Goal: Transaction & Acquisition: Book appointment/travel/reservation

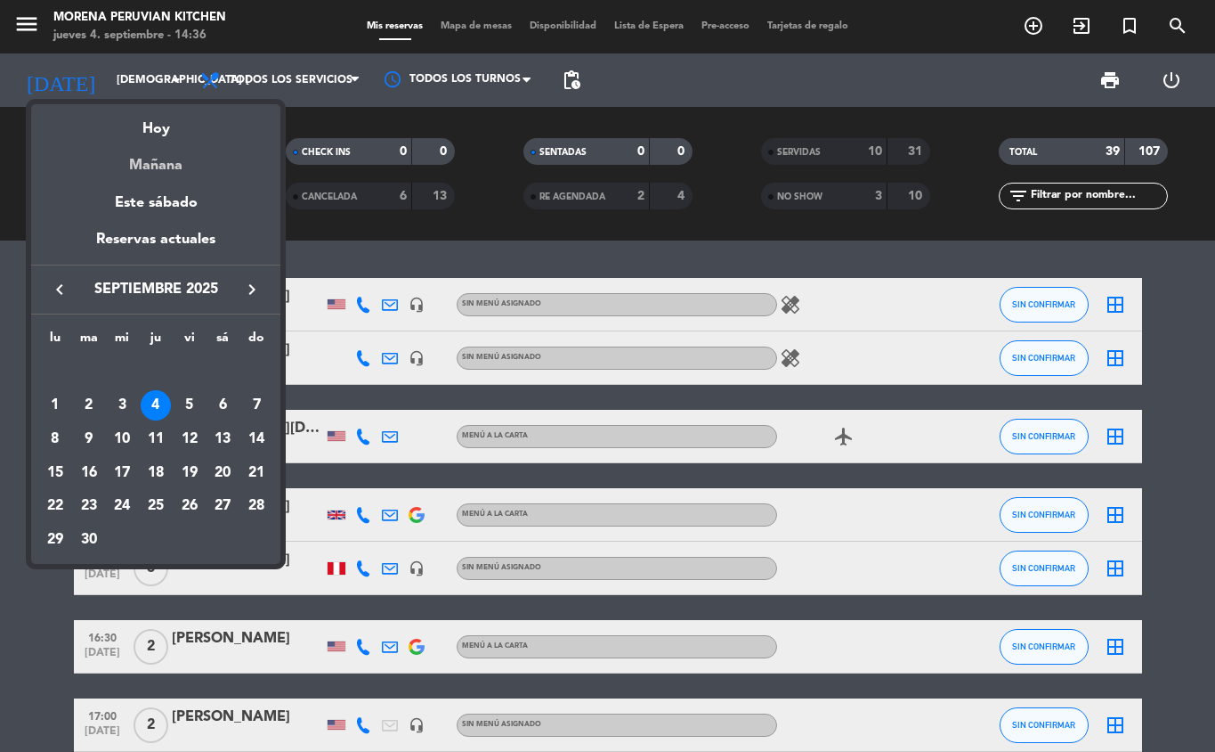
click at [169, 171] on div "Mañana" at bounding box center [155, 159] width 249 height 37
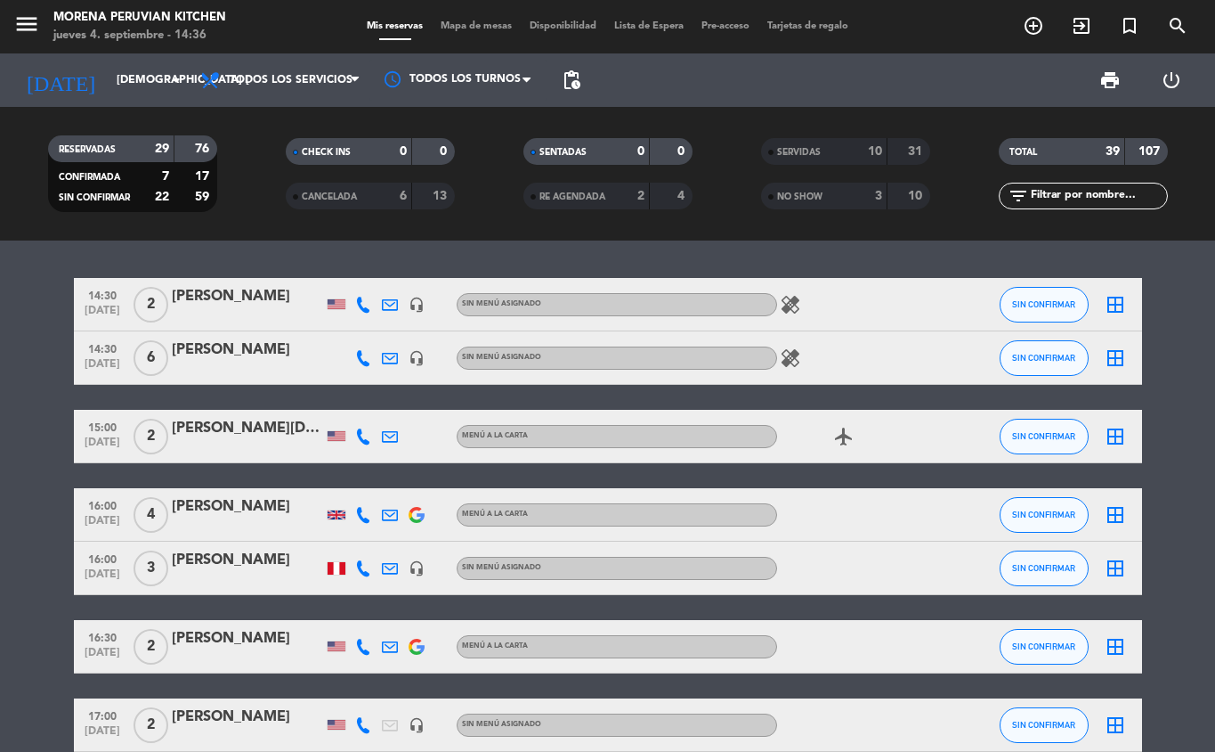
type input "vie. [DATE]"
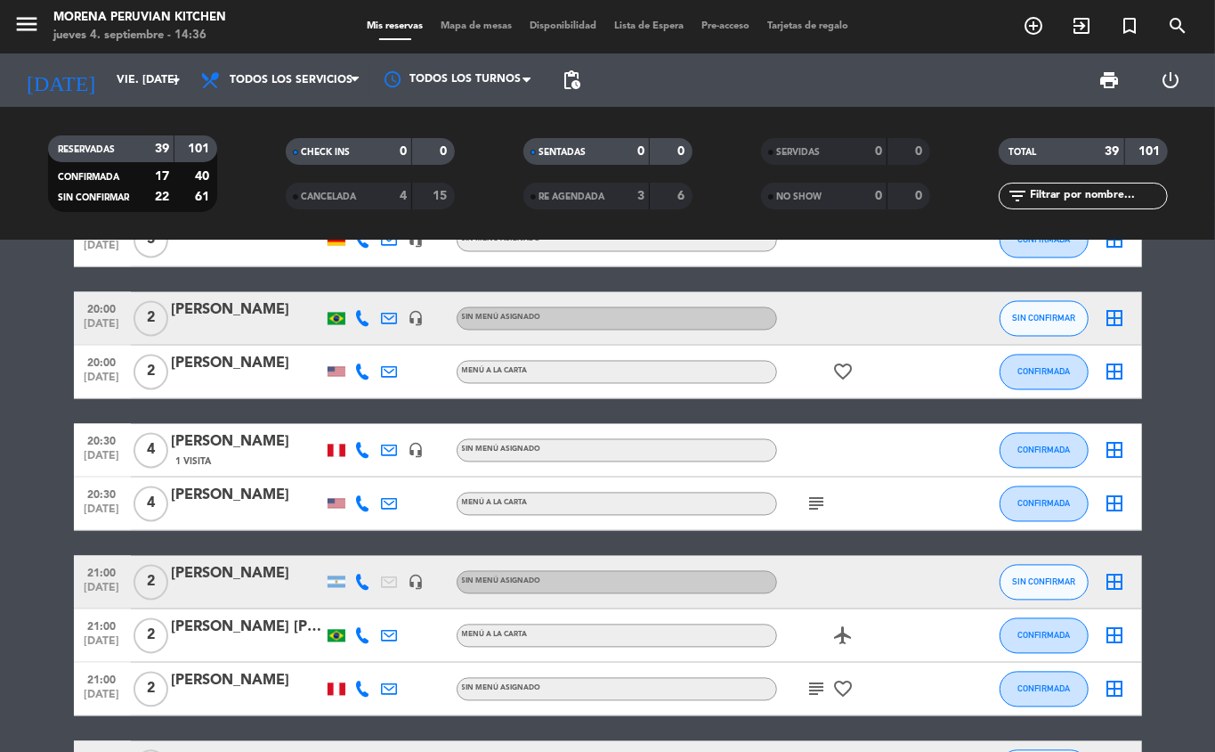
scroll to position [2198, 0]
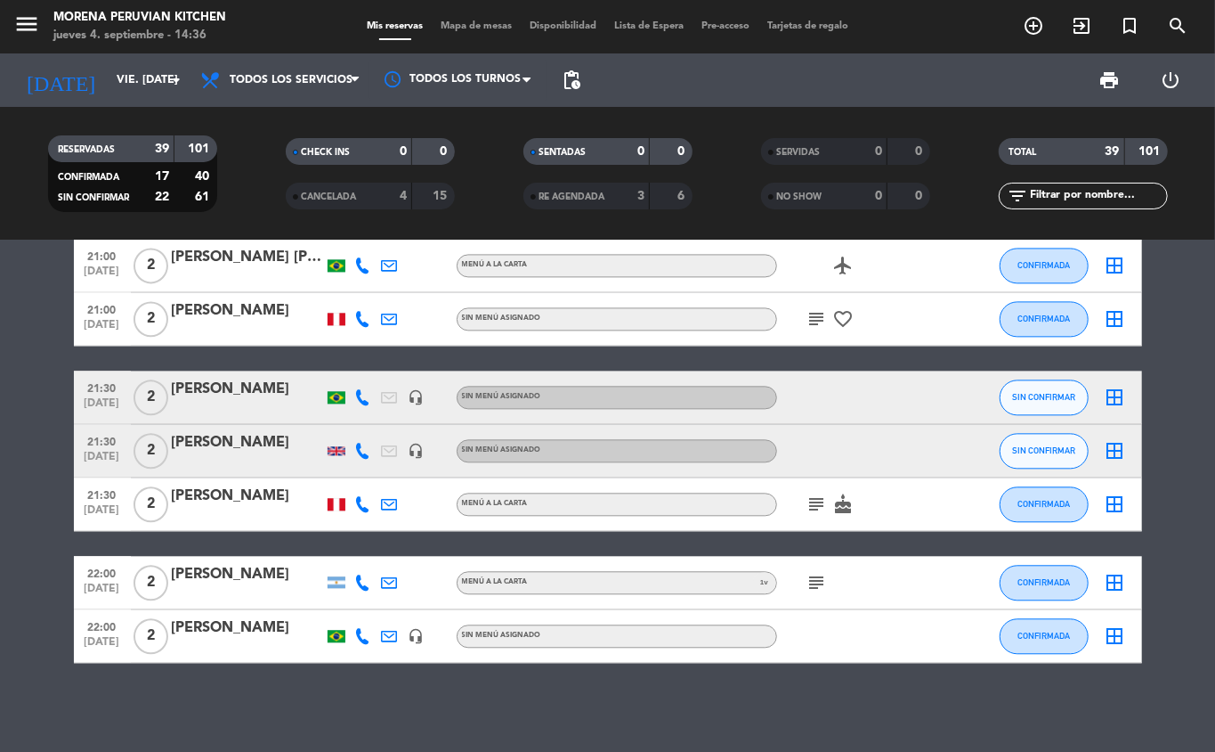
click at [286, 513] on div at bounding box center [247, 515] width 151 height 14
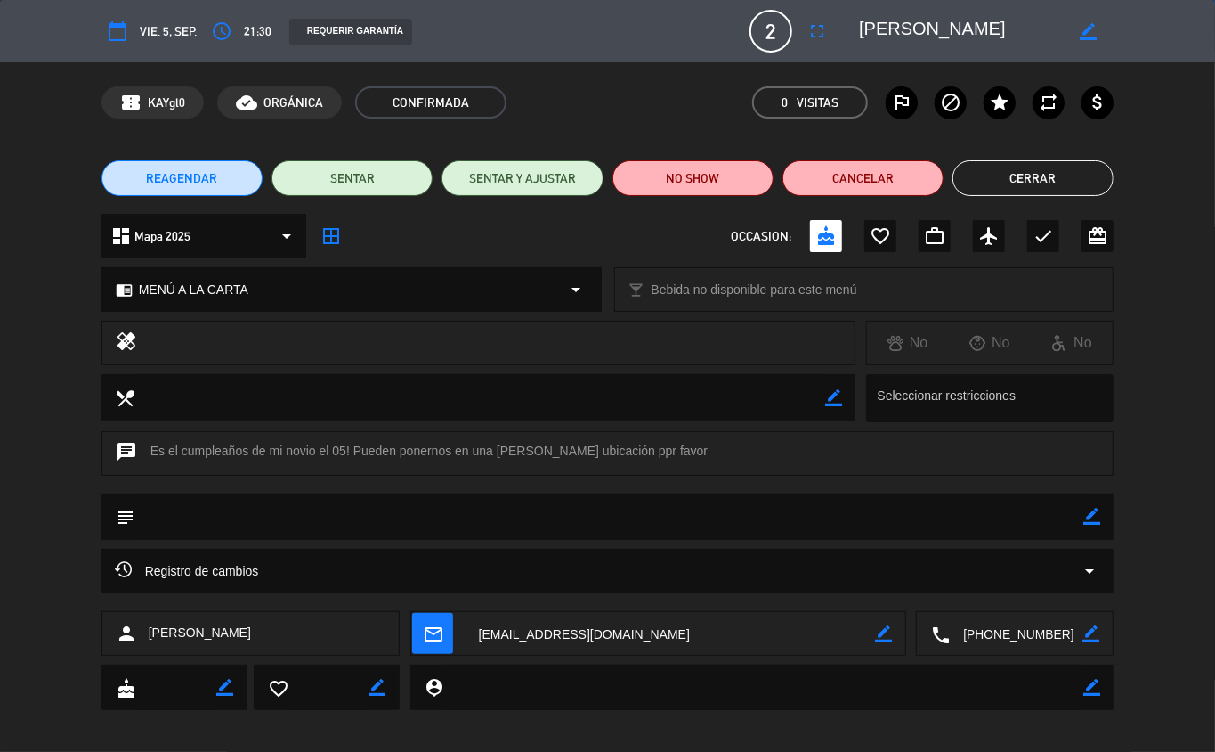
click at [1067, 190] on button "Cerrar" at bounding box center [1033, 178] width 161 height 36
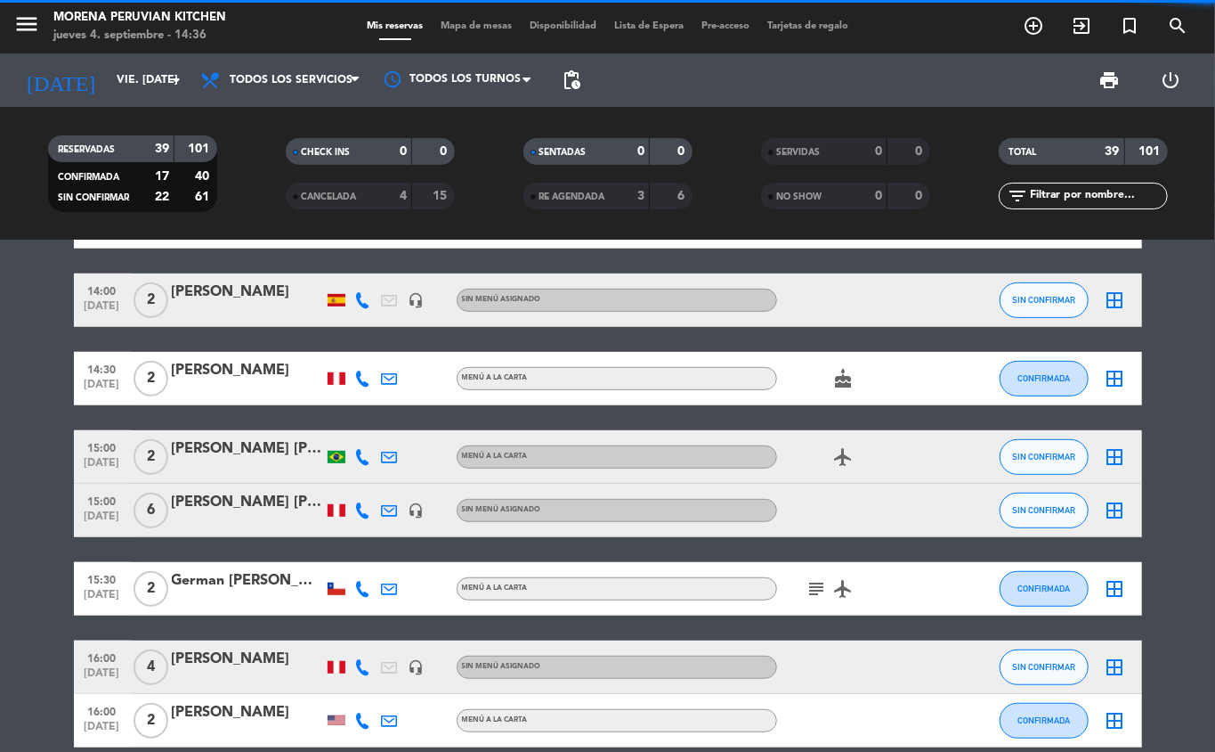
scroll to position [0, 0]
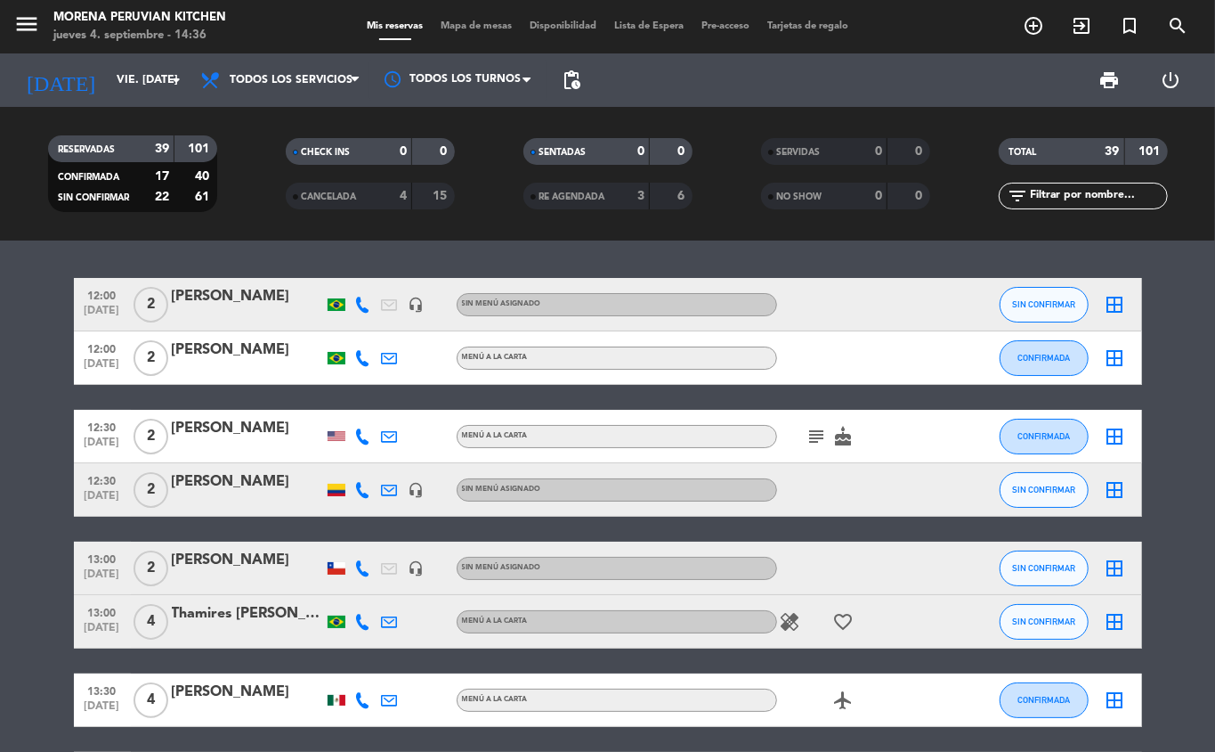
click at [1038, 28] on icon "add_circle_outline" at bounding box center [1033, 25] width 21 height 21
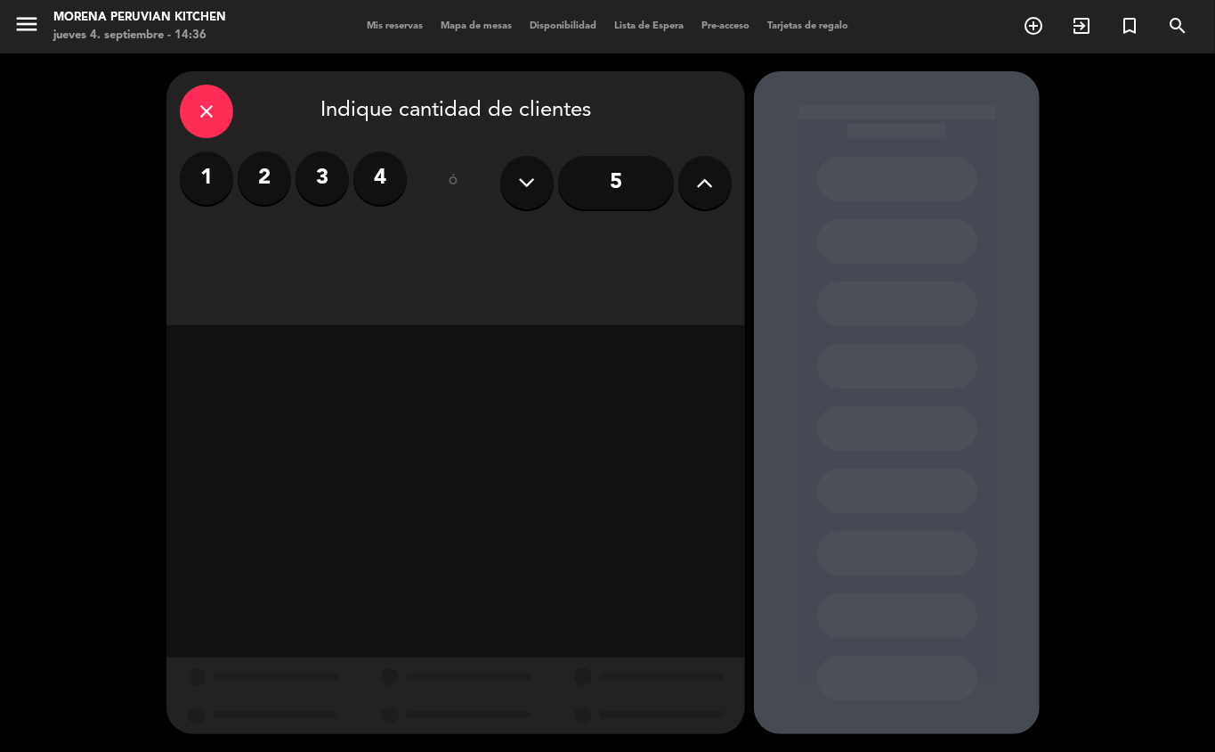
click at [695, 168] on button at bounding box center [705, 182] width 53 height 53
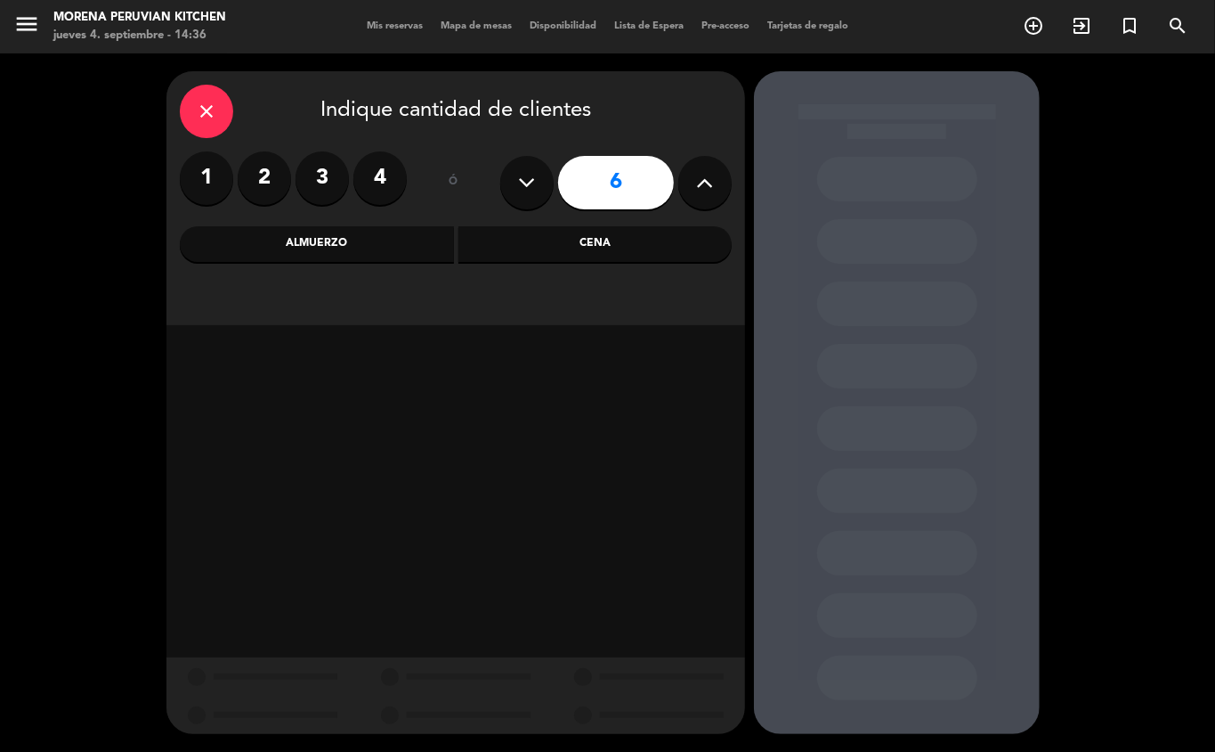
click at [710, 169] on icon at bounding box center [705, 182] width 17 height 27
click at [706, 187] on icon at bounding box center [705, 182] width 17 height 27
click at [702, 186] on icon at bounding box center [705, 182] width 17 height 27
click at [713, 187] on icon at bounding box center [705, 182] width 17 height 27
click at [725, 182] on button at bounding box center [705, 182] width 53 height 53
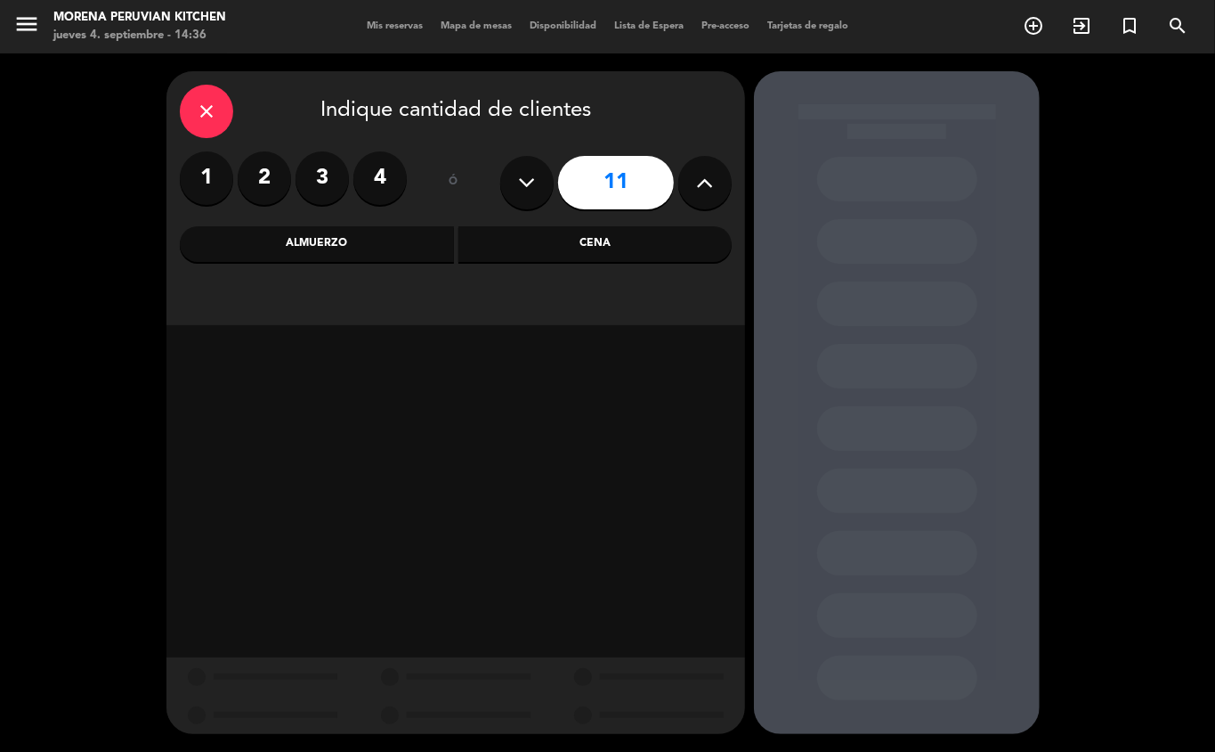
click at [706, 182] on icon at bounding box center [705, 182] width 17 height 27
click at [697, 186] on icon at bounding box center [705, 182] width 17 height 27
click at [699, 187] on icon at bounding box center [705, 182] width 17 height 27
click at [703, 179] on icon at bounding box center [705, 182] width 17 height 27
click at [705, 172] on icon at bounding box center [705, 182] width 17 height 27
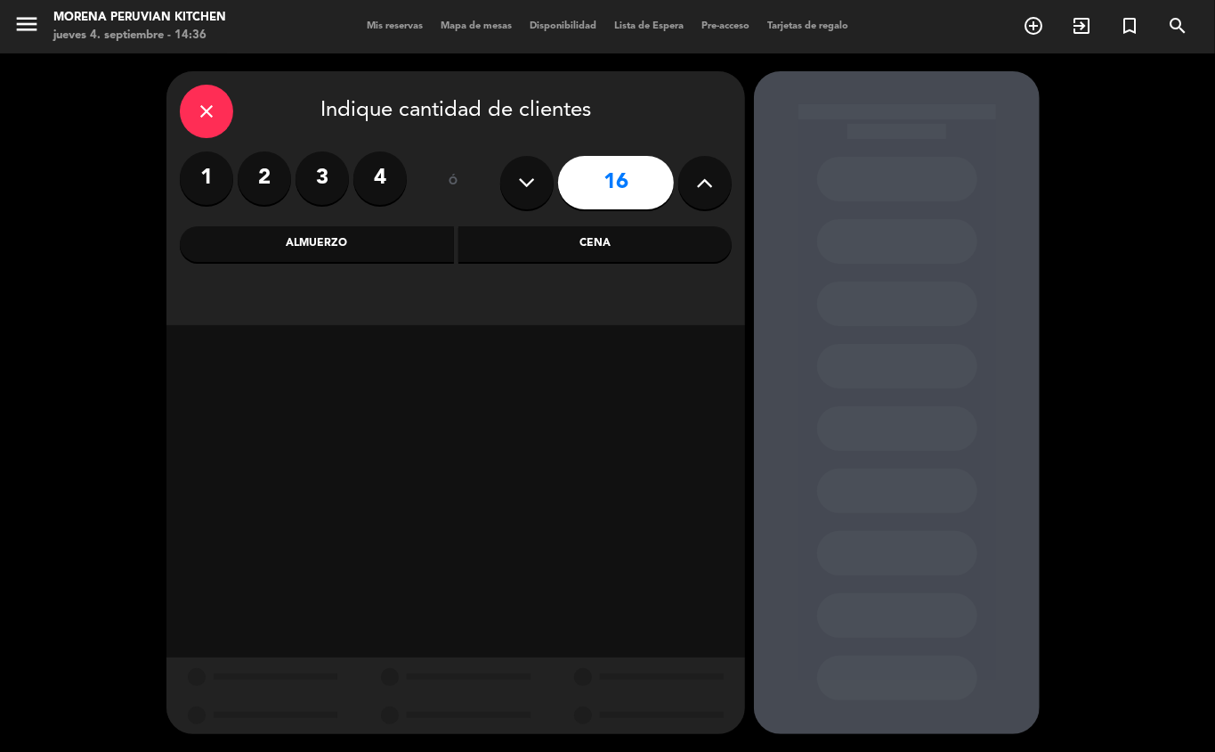
click at [695, 166] on button at bounding box center [705, 182] width 53 height 53
click at [699, 167] on button at bounding box center [705, 182] width 53 height 53
type input "18"
click at [606, 242] on div "Cena" at bounding box center [596, 244] width 274 height 36
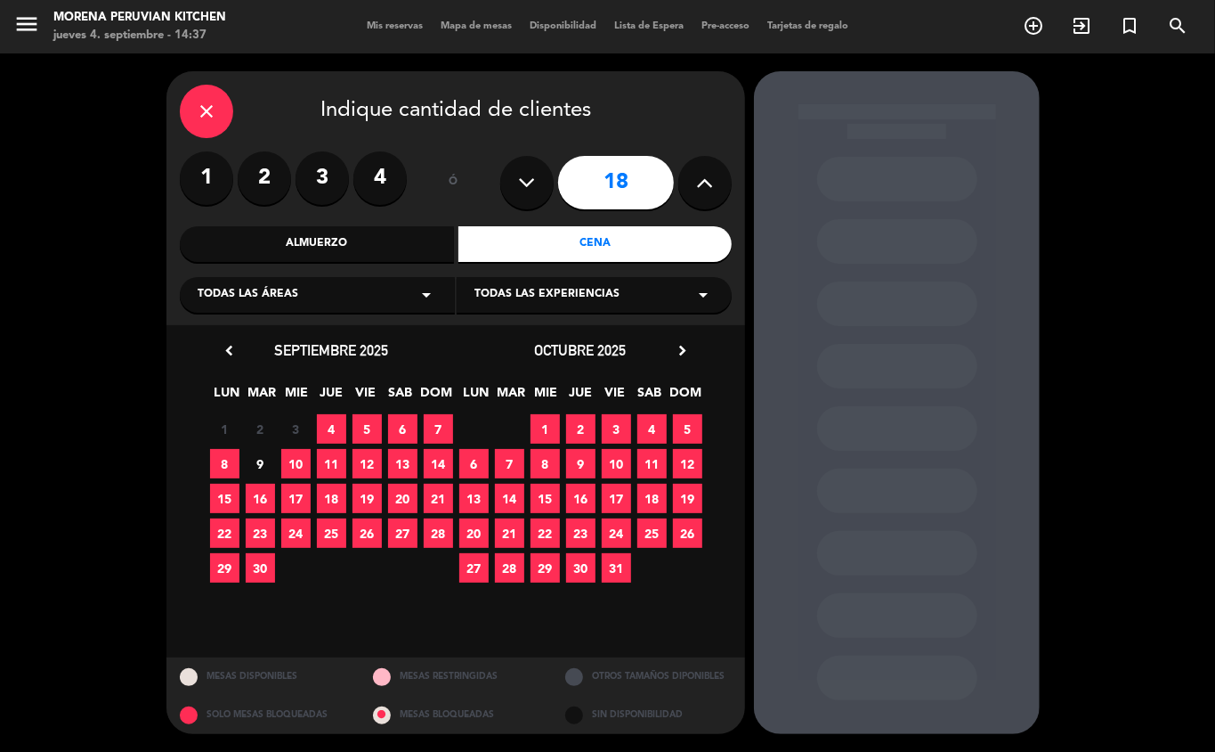
click at [367, 429] on span "5" at bounding box center [367, 428] width 29 height 29
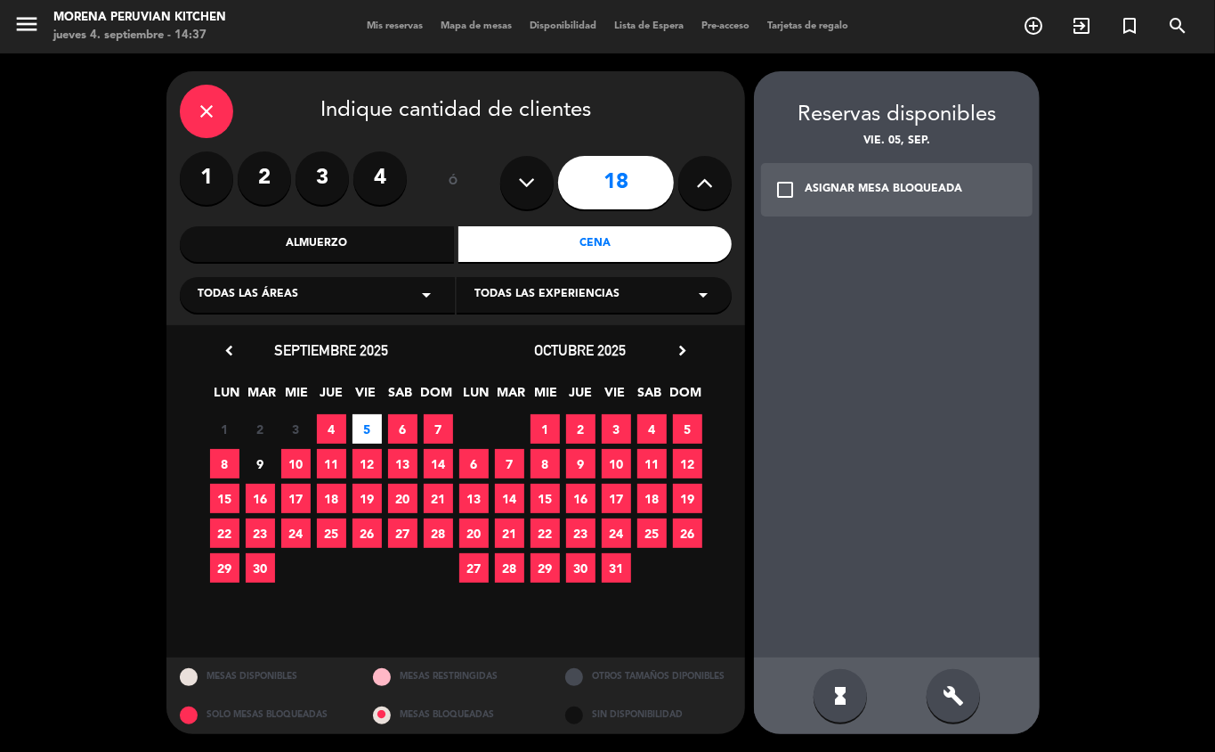
click at [890, 187] on div "ASIGNAR MESA BLOQUEADA" at bounding box center [884, 190] width 158 height 18
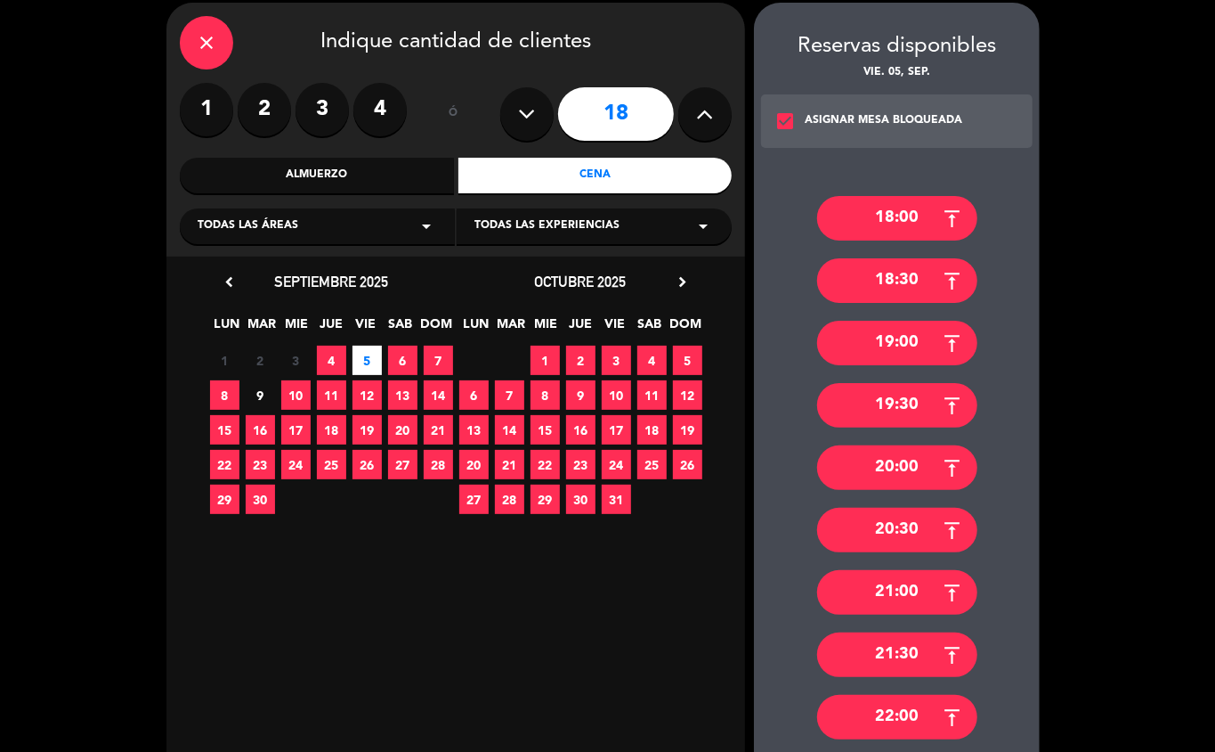
scroll to position [69, 0]
click at [915, 200] on div "18:00" at bounding box center [897, 218] width 160 height 45
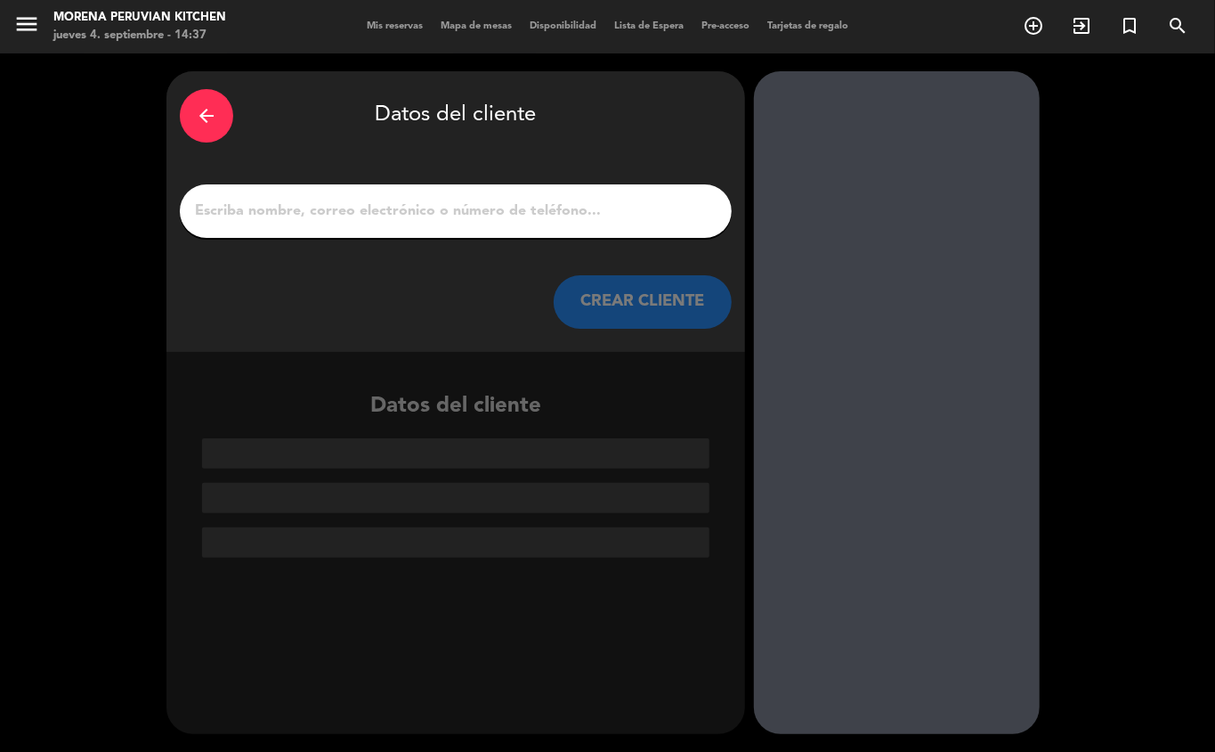
click at [417, 262] on div "arrow_back Datos del cliente CREAR CLIENTE" at bounding box center [456, 211] width 579 height 280
click at [417, 207] on input "1" at bounding box center [455, 211] width 525 height 25
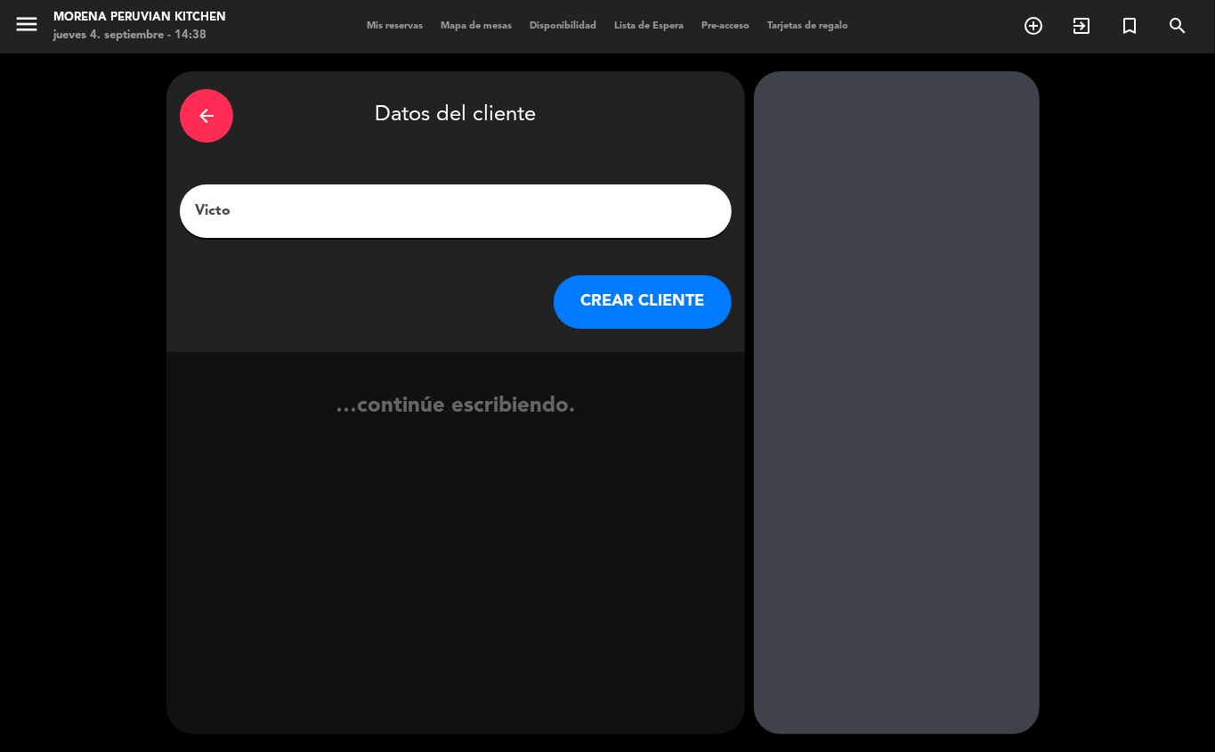
type input "Victor"
click at [631, 326] on button "CREAR CLIENTE" at bounding box center [643, 301] width 178 height 53
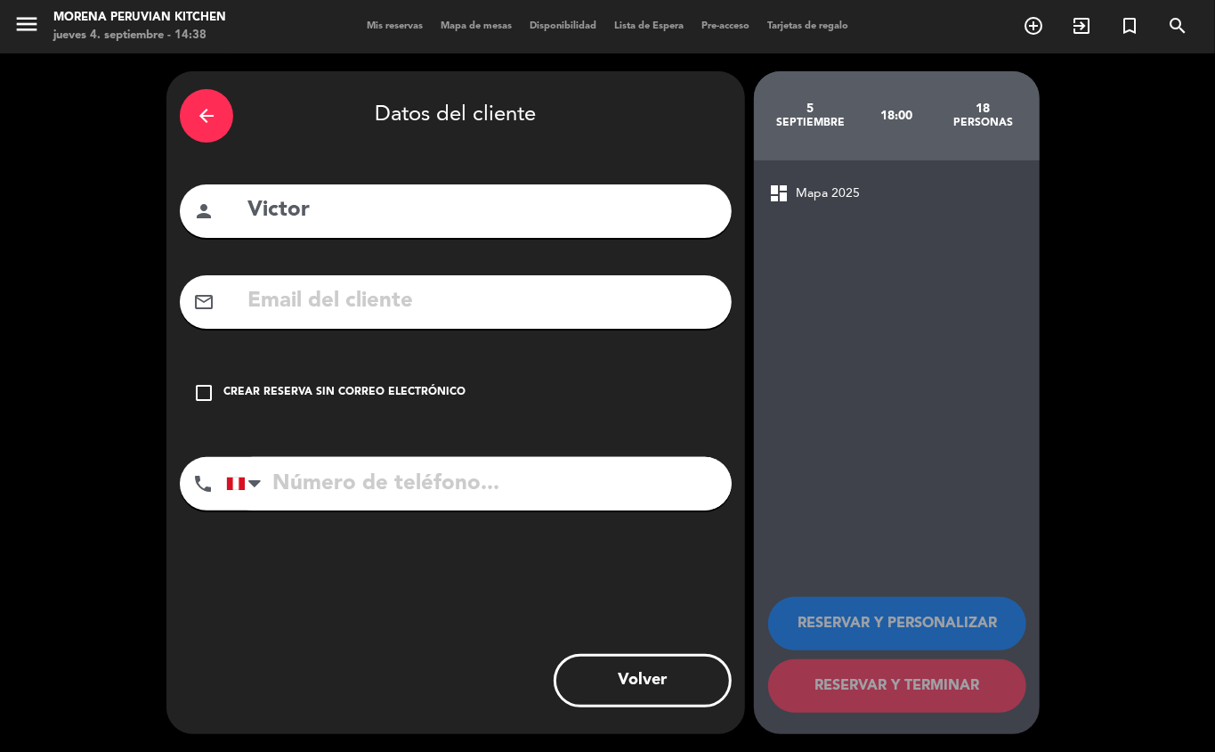
click at [464, 695] on div "Volver" at bounding box center [456, 680] width 552 height 53
click at [381, 394] on div "Crear reserva sin correo electrónico" at bounding box center [345, 393] width 242 height 18
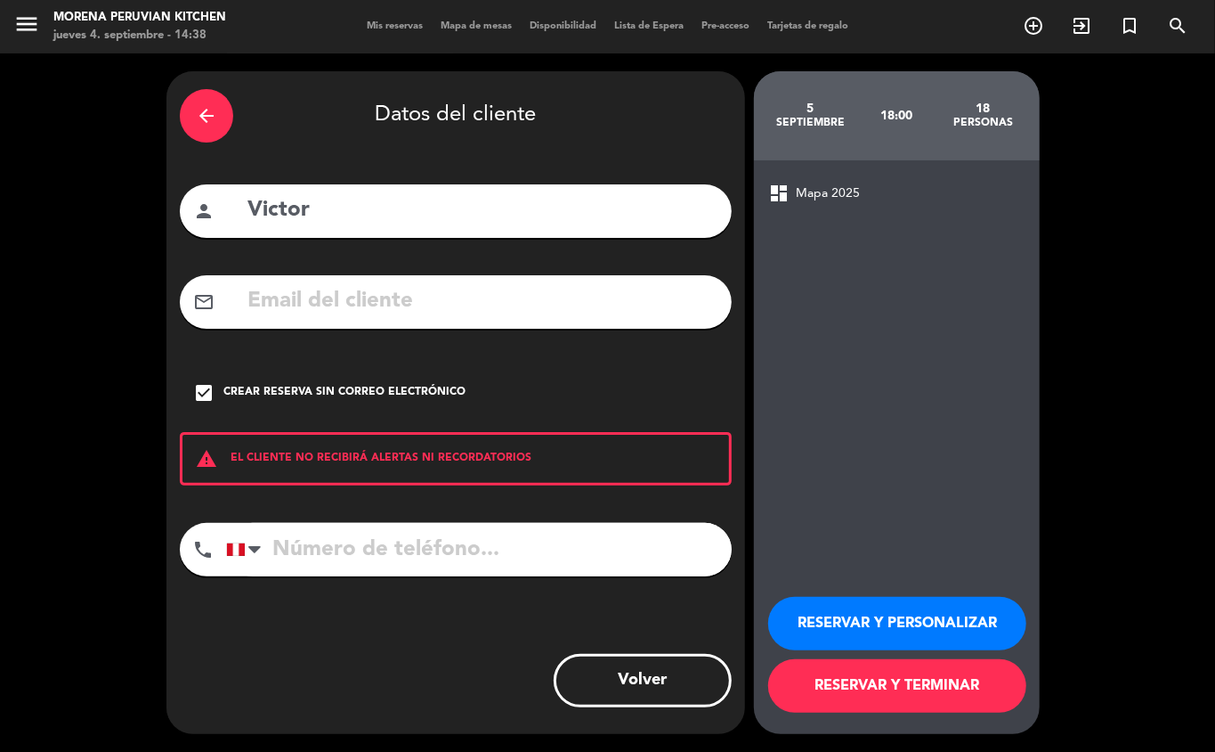
click at [386, 536] on input "tel" at bounding box center [479, 549] width 506 height 53
type input "[PHONE_NUMBER]"
click at [870, 687] on button "RESERVAR Y TERMINAR" at bounding box center [897, 685] width 258 height 53
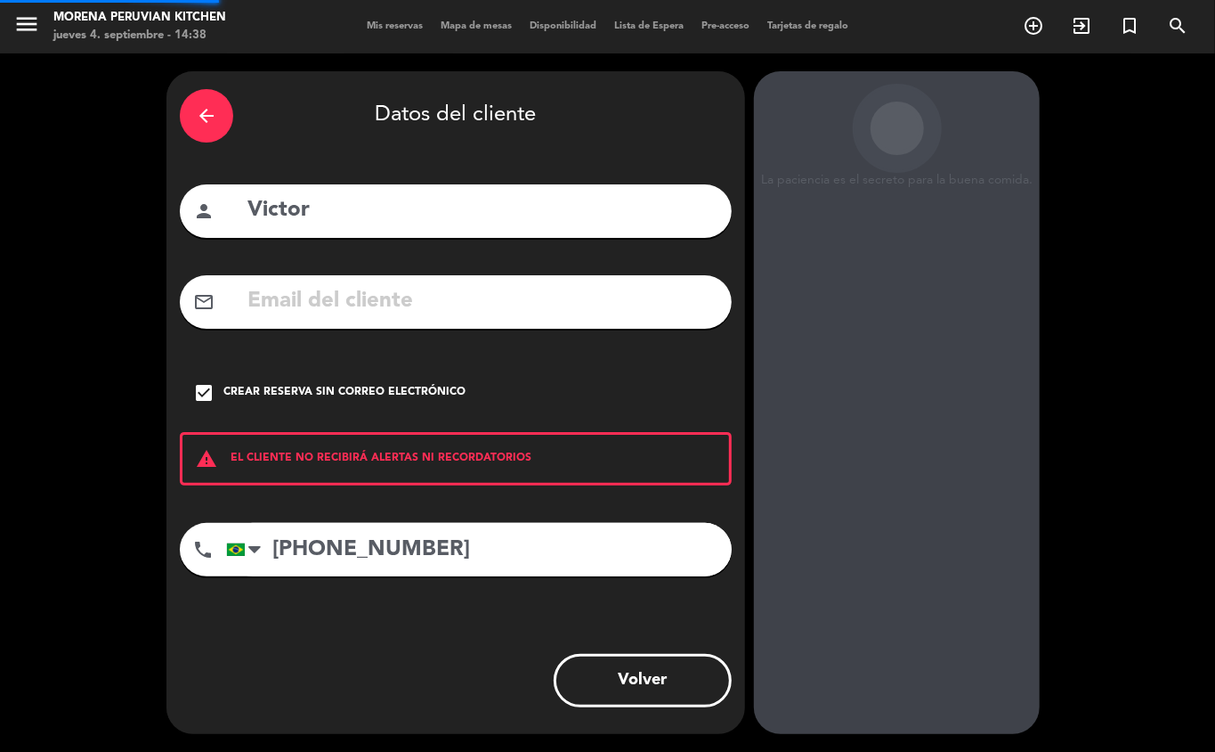
click at [1207, 265] on div "arrow_back Datos del cliente person [PERSON_NAME] mail_outline check_box Crear …" at bounding box center [607, 402] width 1215 height 698
